Goal: Find specific fact: Find specific fact

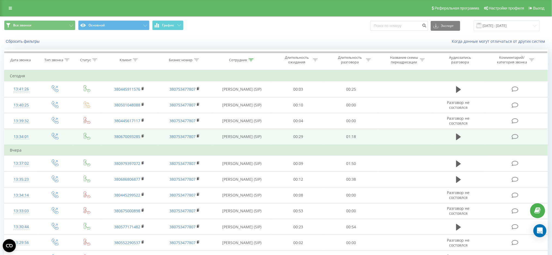
drag, startPoint x: 459, startPoint y: 89, endPoint x: 457, endPoint y: 143, distance: 53.7
click at [458, 89] on icon at bounding box center [458, 89] width 5 height 7
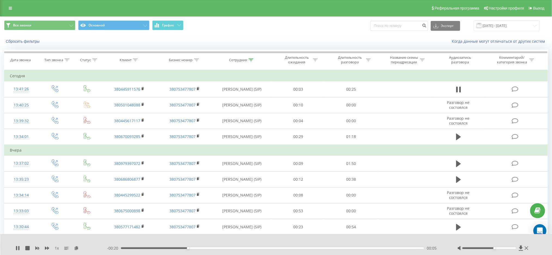
drag, startPoint x: 488, startPoint y: 248, endPoint x: 495, endPoint y: 249, distance: 6.8
click at [495, 249] on div "Accessibility label" at bounding box center [494, 248] width 2 height 2
drag, startPoint x: 495, startPoint y: 249, endPoint x: 499, endPoint y: 249, distance: 4.4
click at [499, 249] on div "Accessibility label" at bounding box center [500, 248] width 2 height 2
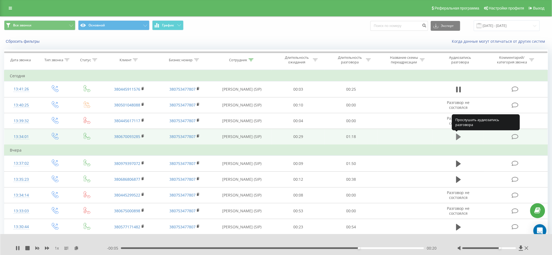
click at [458, 137] on icon at bounding box center [458, 137] width 5 height 7
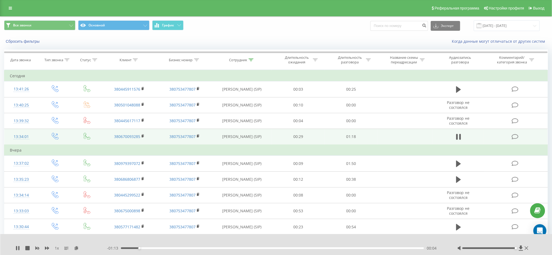
drag, startPoint x: 500, startPoint y: 249, endPoint x: 524, endPoint y: 251, distance: 24.1
click at [523, 251] on div at bounding box center [493, 248] width 72 height 5
drag, startPoint x: 144, startPoint y: 249, endPoint x: 115, endPoint y: 247, distance: 28.9
click at [121, 247] on div "00:00" at bounding box center [272, 248] width 303 height 2
drag, startPoint x: 114, startPoint y: 137, endPoint x: 139, endPoint y: 141, distance: 26.1
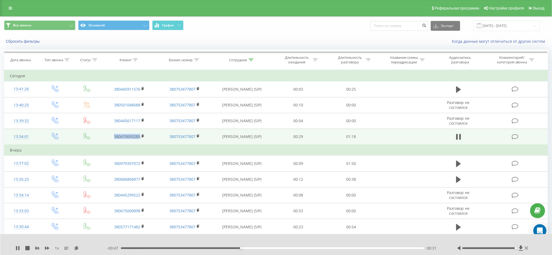
click at [139, 141] on td "380670093285" at bounding box center [129, 137] width 55 height 16
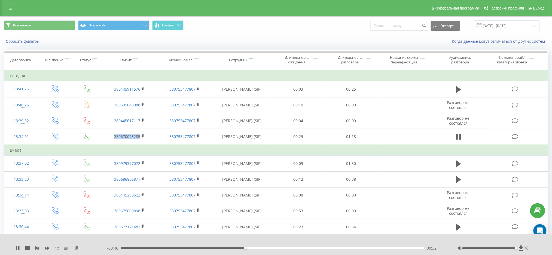
copy link "380670093285"
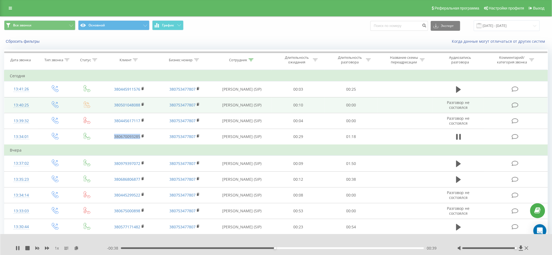
copy link "380670093285"
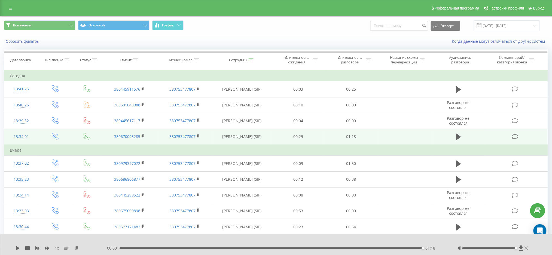
click at [158, 140] on td "380753477807" at bounding box center [184, 137] width 55 height 16
drag, startPoint x: 110, startPoint y: 136, endPoint x: 140, endPoint y: 138, distance: 30.3
click at [140, 138] on td "380670093285" at bounding box center [129, 137] width 55 height 16
copy link "380670093285"
